Goal: Task Accomplishment & Management: Complete application form

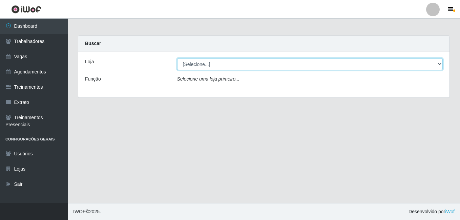
click at [195, 65] on select "[Selecione...] Bemais Supermercados - B7 Oitizeiro" at bounding box center [310, 64] width 266 height 12
select select "411"
click at [177, 58] on select "[Selecione...] Bemais Supermercados - B7 Oitizeiro" at bounding box center [310, 64] width 266 height 12
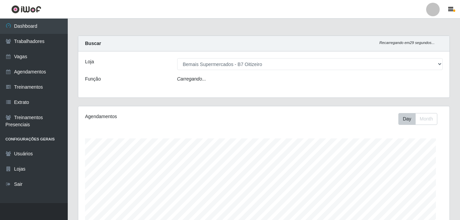
click at [199, 80] on icon "Carregando..." at bounding box center [191, 78] width 29 height 5
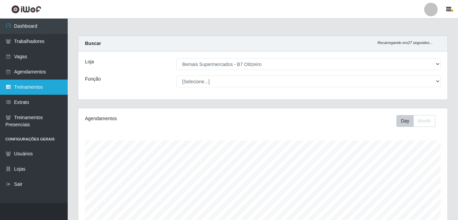
click at [27, 84] on link "Treinamentos" at bounding box center [34, 87] width 68 height 15
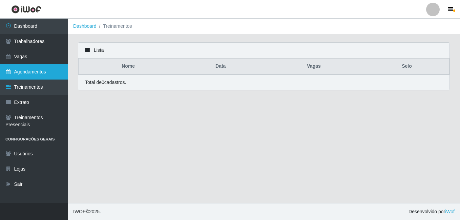
click at [29, 76] on link "Agendamentos" at bounding box center [34, 71] width 68 height 15
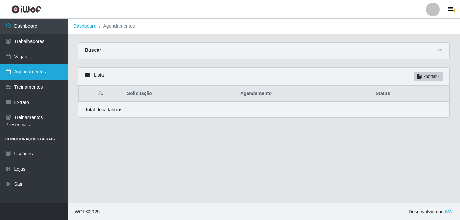
click at [13, 75] on link "Agendamentos" at bounding box center [34, 71] width 68 height 15
click at [436, 51] on span at bounding box center [440, 51] width 8 height 8
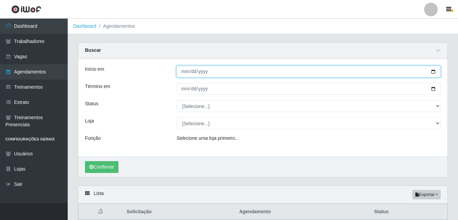
click at [184, 67] on input "Início em" at bounding box center [308, 72] width 264 height 12
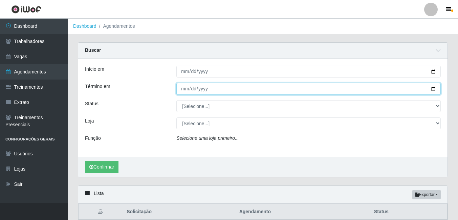
click at [185, 89] on input "Término em" at bounding box center [308, 89] width 264 height 12
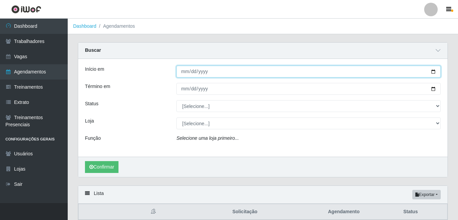
click at [186, 68] on input "[DATE]" at bounding box center [308, 72] width 264 height 12
click at [181, 72] on input "[DATE]" at bounding box center [308, 72] width 264 height 12
type input "[DATE]"
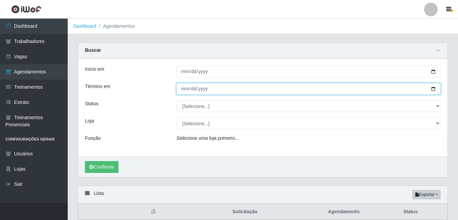
click at [181, 91] on input "Término em" at bounding box center [308, 89] width 264 height 12
type input "[DATE]"
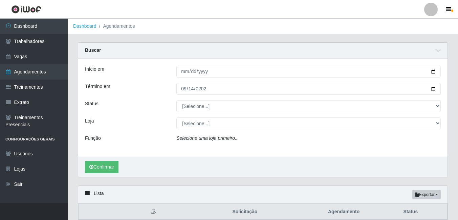
click at [199, 111] on div "Início em [DATE] Término em [DATE] Status [Selecione...] AGENDADO AGUARDANDO LI…" at bounding box center [262, 108] width 369 height 98
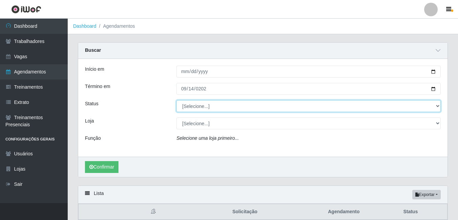
drag, startPoint x: 199, startPoint y: 110, endPoint x: 200, endPoint y: 107, distance: 3.4
click at [200, 107] on select "[Selecione...] AGENDADO AGUARDANDO LIBERAR EM ANDAMENTO EM REVISÃO FINALIZADO C…" at bounding box center [308, 106] width 264 height 12
select select "AGENDADO"
click at [176, 101] on select "[Selecione...] AGENDADO AGUARDANDO LIBERAR EM ANDAMENTO EM REVISÃO FINALIZADO C…" at bounding box center [308, 106] width 264 height 12
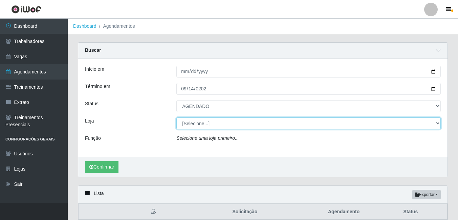
click at [197, 129] on select "[Selecione...] Bemais Supermercados - B7 Oitizeiro" at bounding box center [308, 124] width 264 height 12
select select "411"
click at [176, 118] on select "[Selecione...] Bemais Supermercados - B7 Oitizeiro" at bounding box center [308, 124] width 264 height 12
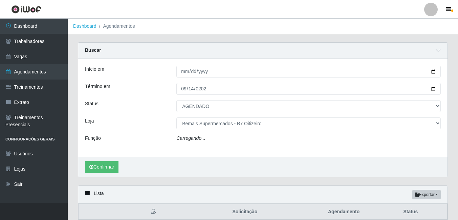
click at [199, 137] on icon "Carregando..." at bounding box center [190, 137] width 29 height 5
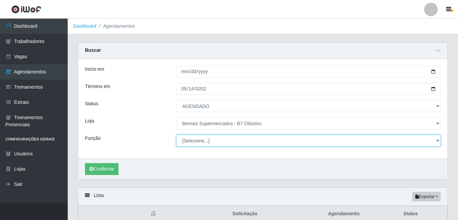
click at [199, 139] on select "[Selecione...] ASG ASG + ASG ++ Auxiliar de Estacionamento Auxiliar de Estacion…" at bounding box center [308, 141] width 264 height 12
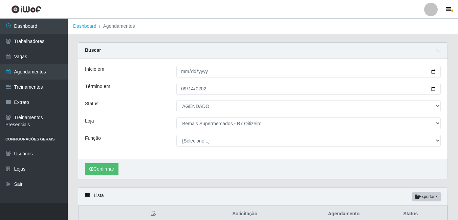
drag, startPoint x: 91, startPoint y: 159, endPoint x: 91, endPoint y: 168, distance: 9.2
click at [91, 159] on div "Confirmar" at bounding box center [262, 169] width 369 height 20
click at [94, 176] on div "Confirmar" at bounding box center [262, 169] width 369 height 20
drag, startPoint x: 95, startPoint y: 173, endPoint x: 96, endPoint y: 170, distance: 3.5
click at [96, 172] on button "Confirmar" at bounding box center [102, 169] width 34 height 12
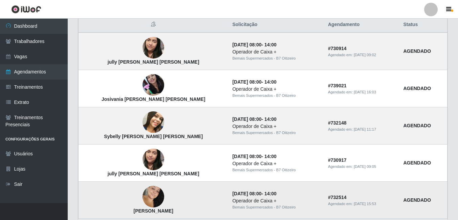
scroll to position [201, 0]
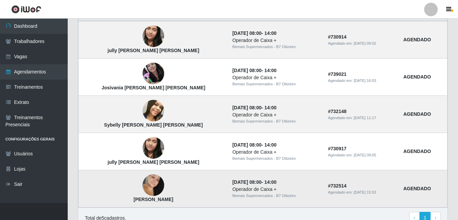
click at [143, 184] on img at bounding box center [154, 185] width 22 height 33
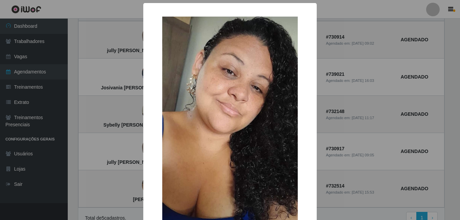
click at [121, 175] on div "× [PERSON_NAME] OK Cancel" at bounding box center [230, 110] width 460 height 220
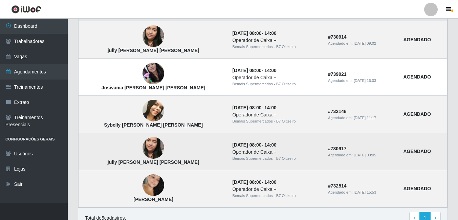
click at [143, 151] on img at bounding box center [154, 148] width 22 height 39
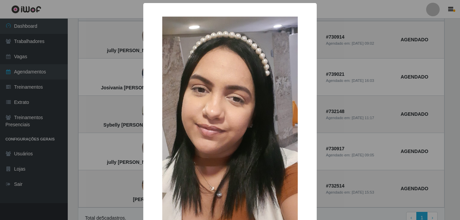
click at [122, 142] on div "× jully [PERSON_NAME] [PERSON_NAME] OK Cancel" at bounding box center [230, 110] width 460 height 220
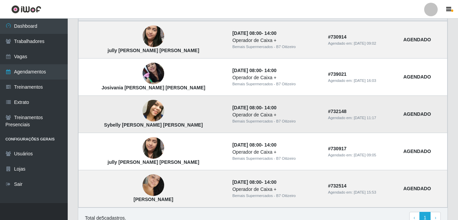
click at [143, 110] on img at bounding box center [154, 110] width 22 height 27
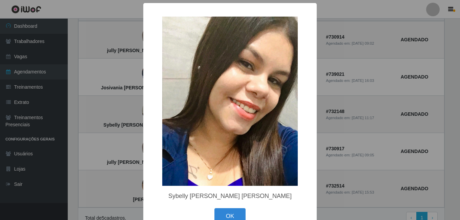
click at [104, 110] on div "× Sybelly [PERSON_NAME] [PERSON_NAME] OK Cancel" at bounding box center [230, 110] width 460 height 220
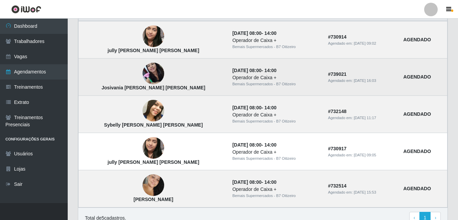
click at [143, 72] on img at bounding box center [154, 73] width 22 height 29
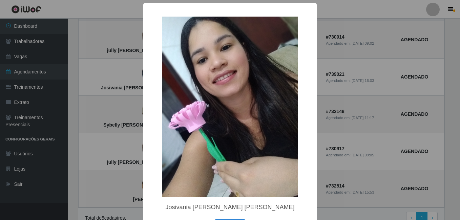
click at [123, 76] on div "× Josivania [PERSON_NAME] [PERSON_NAME] OK Cancel" at bounding box center [230, 110] width 460 height 220
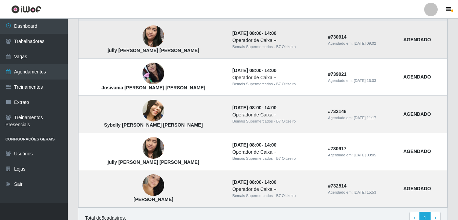
click at [143, 43] on img at bounding box center [154, 36] width 22 height 39
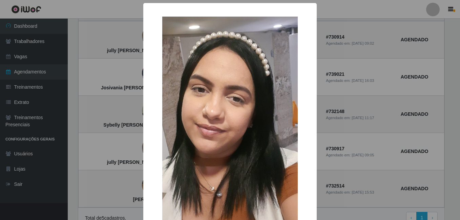
click at [91, 43] on div "× jully [PERSON_NAME] [PERSON_NAME] OK Cancel" at bounding box center [230, 110] width 460 height 220
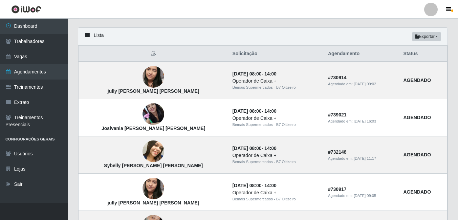
scroll to position [65, 0]
